Goal: Task Accomplishment & Management: Use online tool/utility

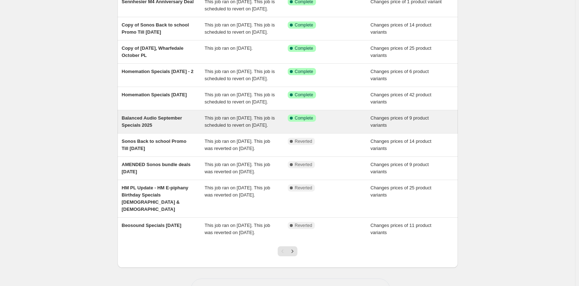
scroll to position [108, 0]
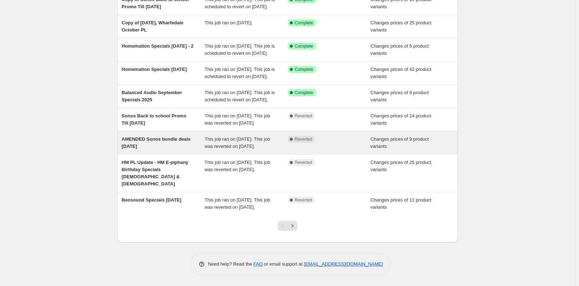
click at [164, 149] on span "AMENDED Sonos bundle deals [DATE]" at bounding box center [156, 143] width 69 height 13
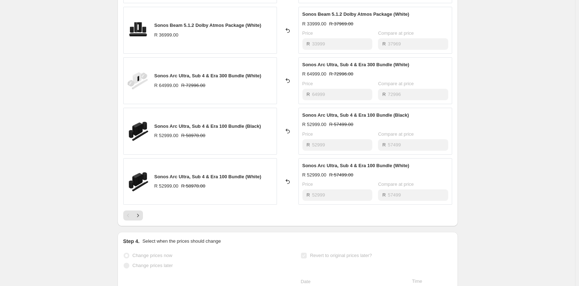
scroll to position [502, 0]
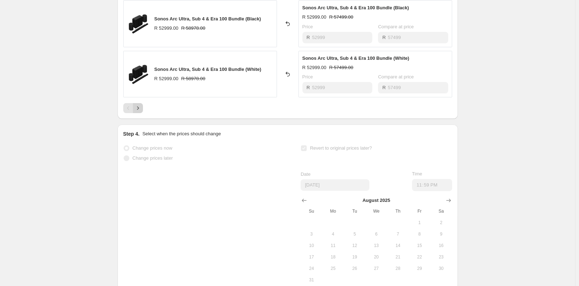
click at [142, 110] on icon "Next" at bounding box center [137, 108] width 7 height 7
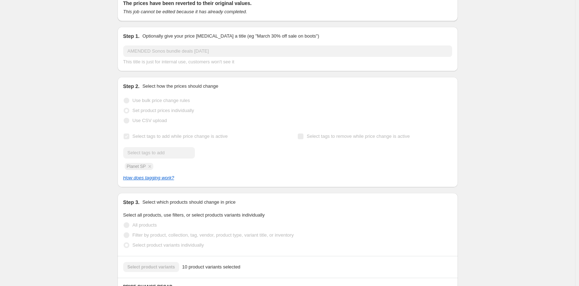
scroll to position [0, 0]
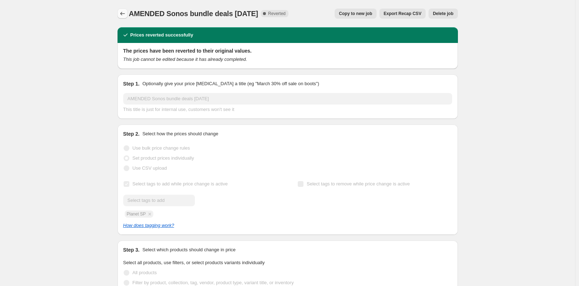
click at [124, 14] on icon "Price change jobs" at bounding box center [122, 13] width 7 height 7
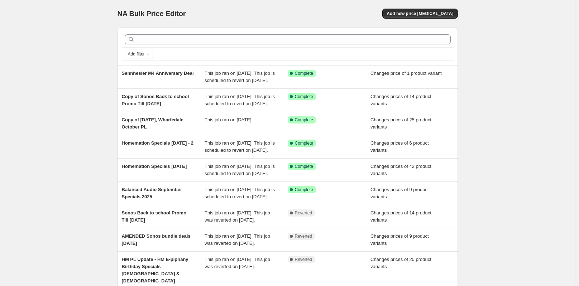
scroll to position [147, 0]
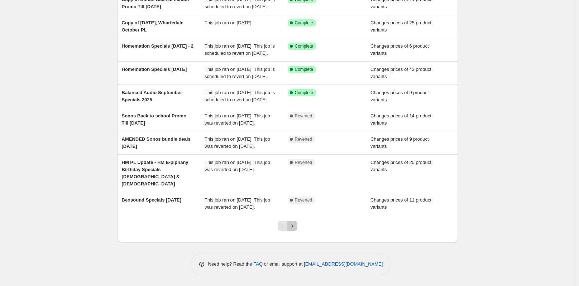
click at [293, 226] on icon "Next" at bounding box center [292, 226] width 7 height 7
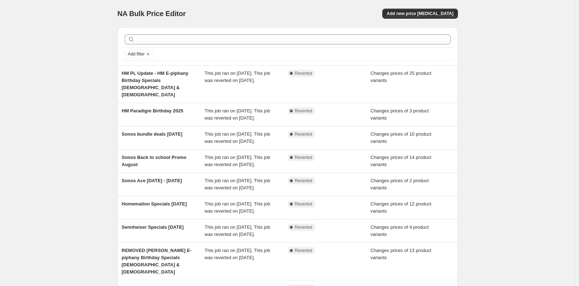
scroll to position [36, 0]
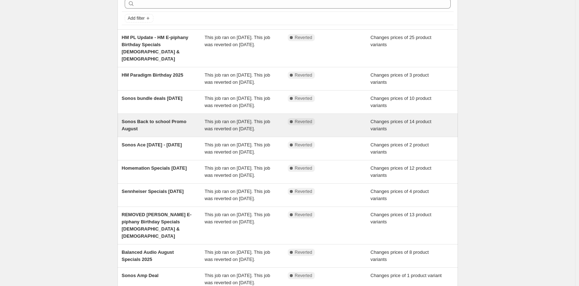
click at [147, 128] on span "Sonos Back to school Promo August" at bounding box center [154, 125] width 65 height 13
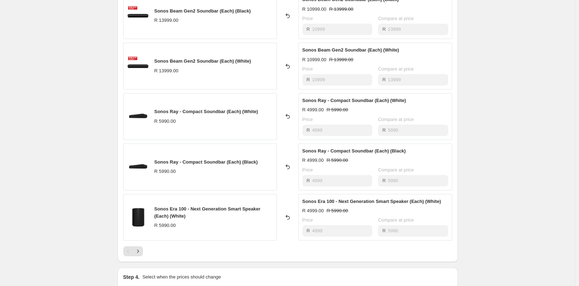
scroll to position [466, 0]
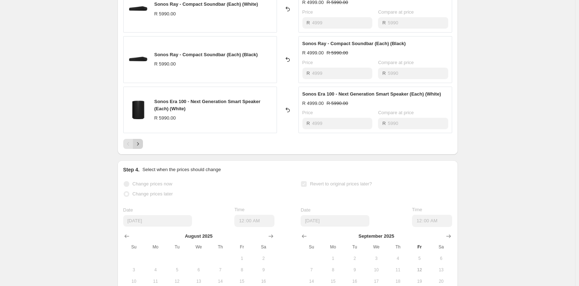
click at [137, 143] on icon "Next" at bounding box center [137, 143] width 7 height 7
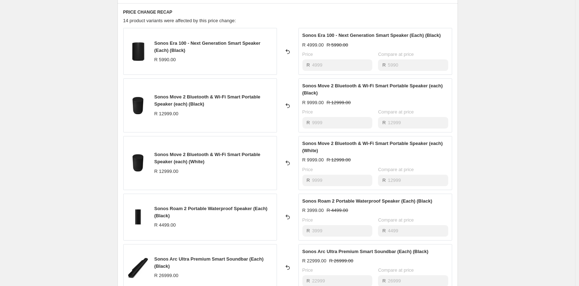
scroll to position [394, 0]
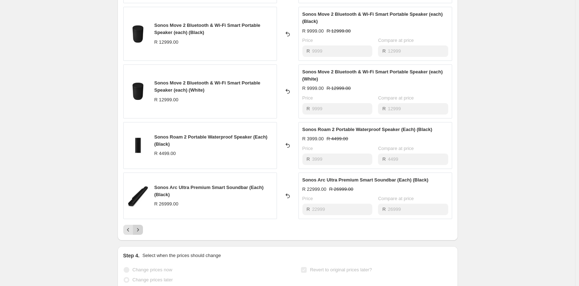
click at [141, 227] on icon "Next" at bounding box center [137, 230] width 7 height 7
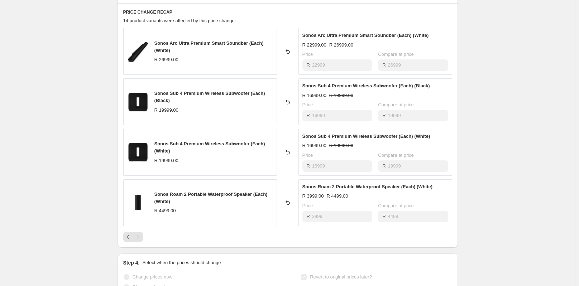
scroll to position [358, 0]
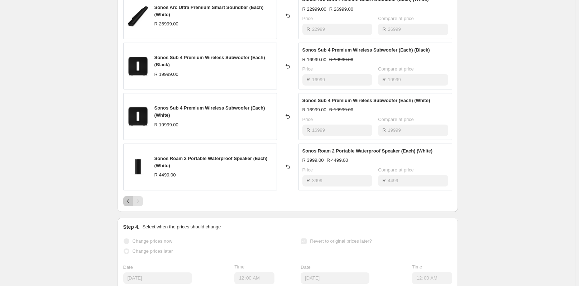
click at [130, 201] on icon "Previous" at bounding box center [128, 201] width 7 height 7
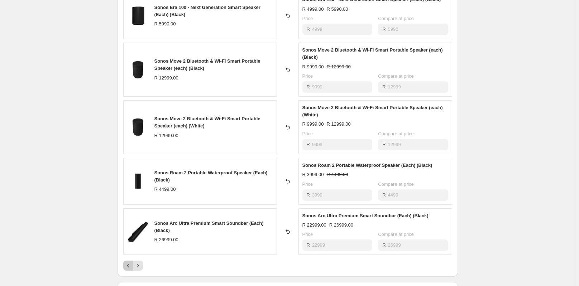
click at [129, 265] on icon "Previous" at bounding box center [128, 265] width 7 height 7
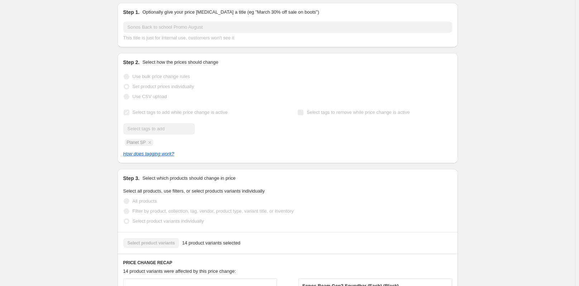
scroll to position [0, 0]
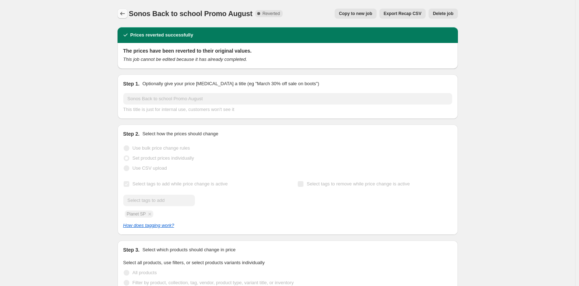
click at [123, 15] on icon "Price change jobs" at bounding box center [122, 13] width 7 height 7
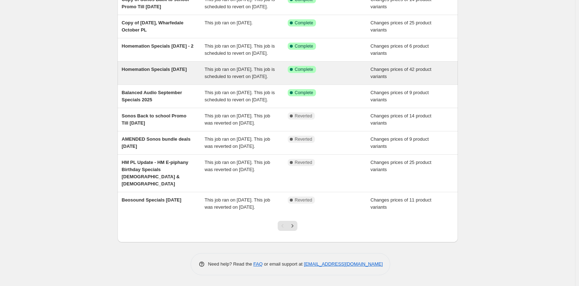
scroll to position [143, 0]
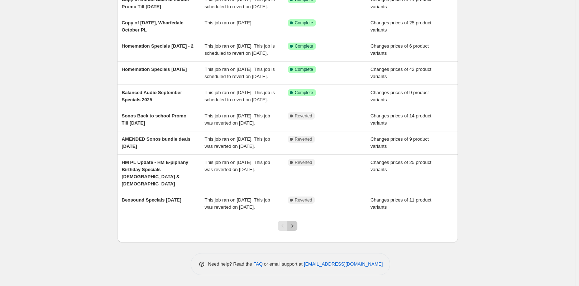
click at [294, 227] on icon "Next" at bounding box center [292, 226] width 7 height 7
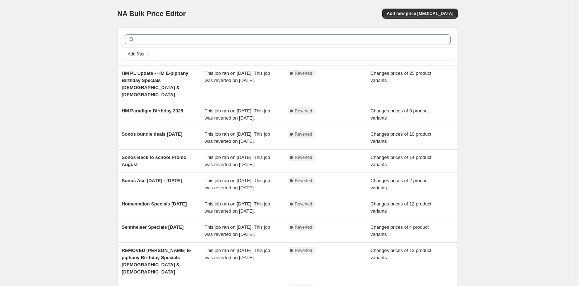
scroll to position [36, 0]
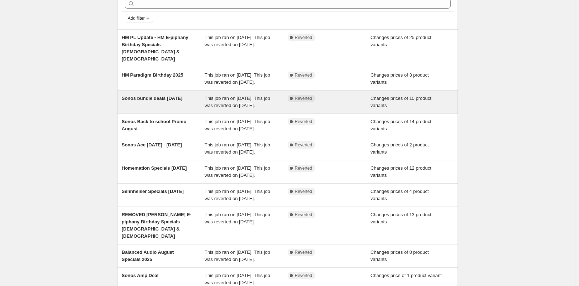
click at [144, 98] on span "Sonos bundle deals [DATE]" at bounding box center [152, 98] width 61 height 5
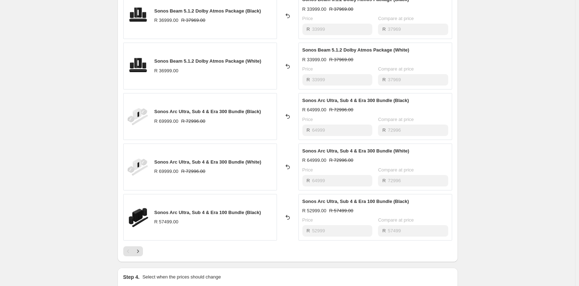
scroll to position [502, 0]
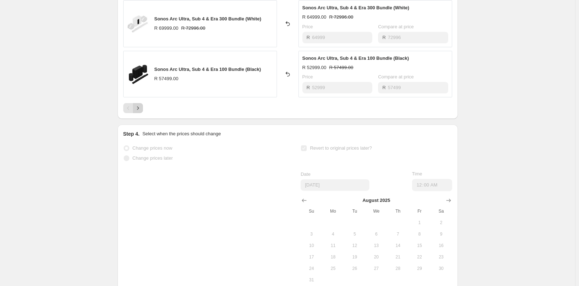
click at [142, 108] on icon "Next" at bounding box center [137, 108] width 7 height 7
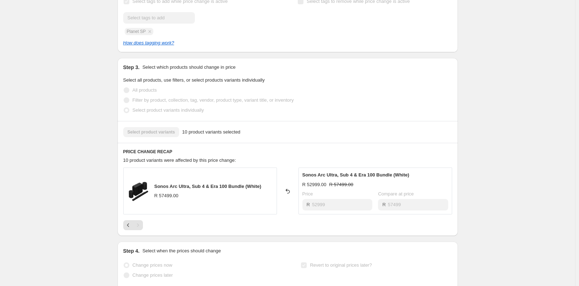
scroll to position [290, 0]
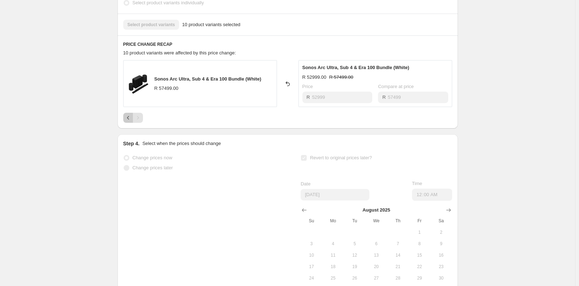
click at [130, 116] on icon "Previous" at bounding box center [128, 117] width 7 height 7
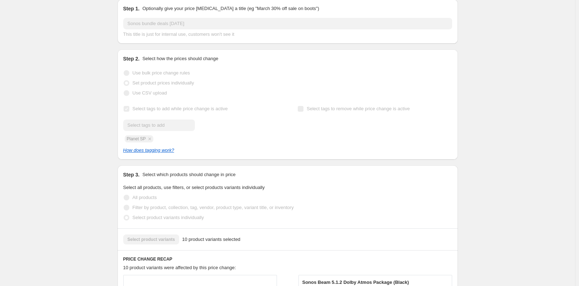
scroll to position [0, 0]
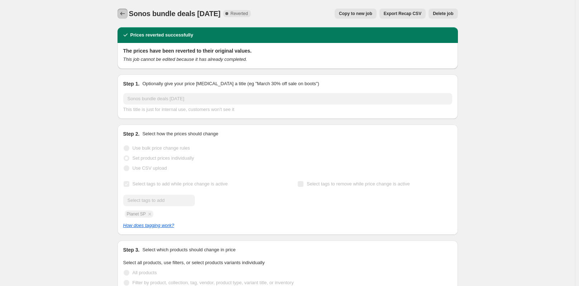
click at [122, 15] on icon "Price change jobs" at bounding box center [122, 13] width 7 height 7
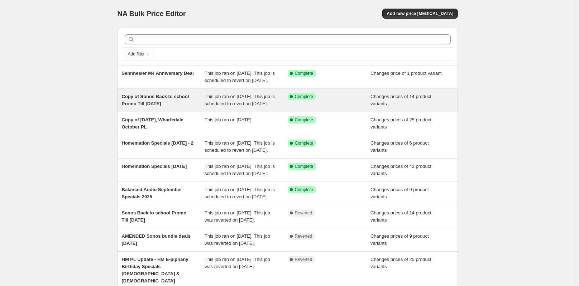
click at [144, 105] on span "Copy of Sonos Back to school Promo Till [DATE]" at bounding box center [155, 100] width 67 height 13
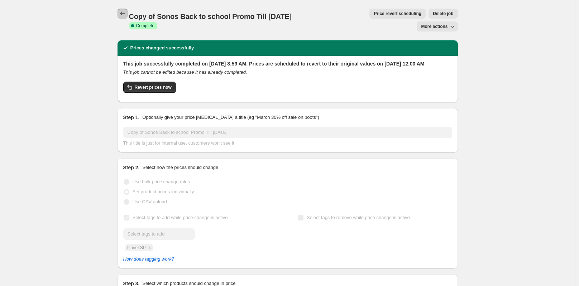
click at [121, 13] on icon "Price change jobs" at bounding box center [122, 13] width 7 height 7
